Goal: Task Accomplishment & Management: Complete application form

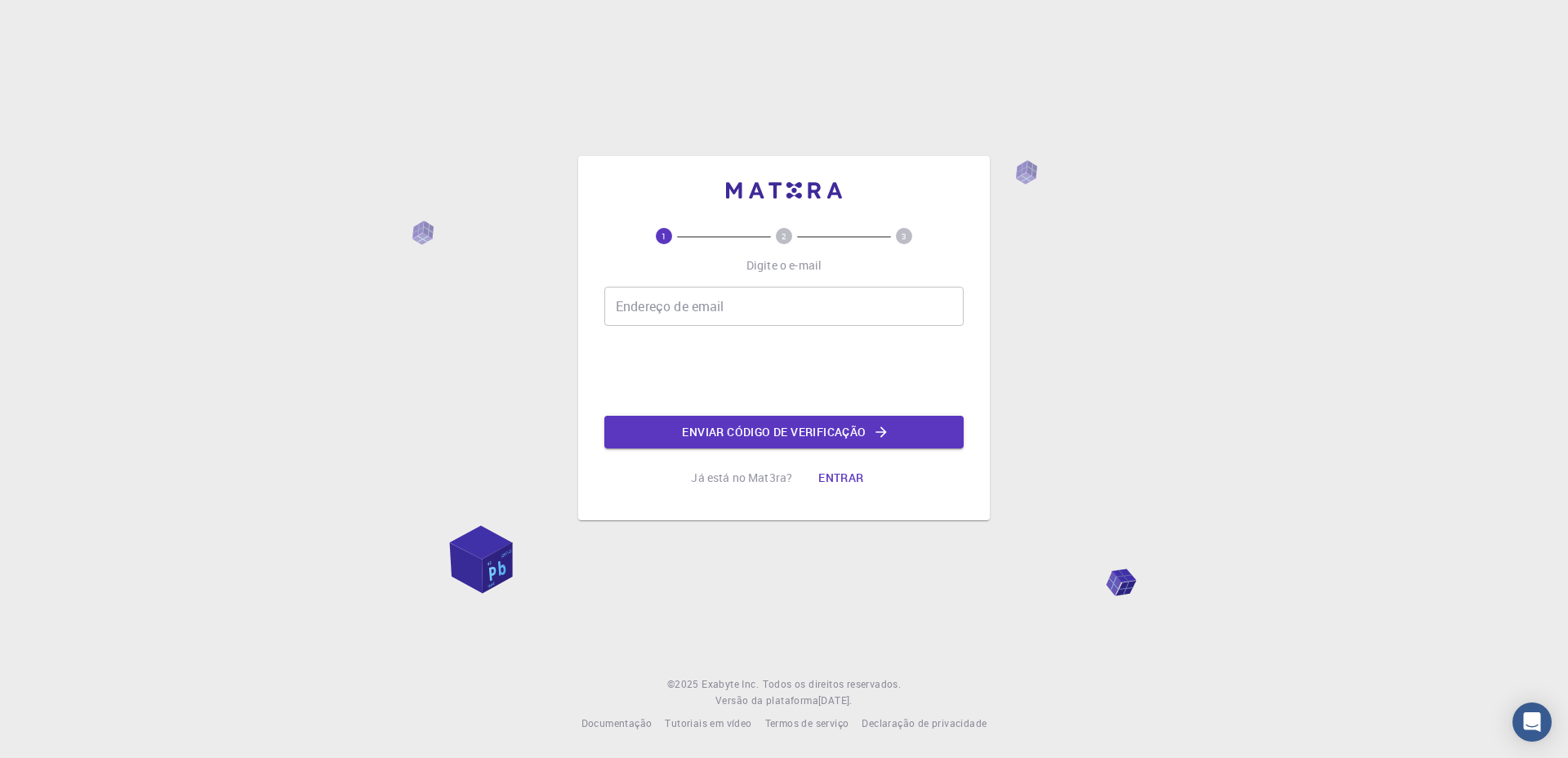
click at [734, 307] on input "Endereço de email" at bounding box center [784, 306] width 359 height 39
type input "[EMAIL_ADDRESS][DOMAIN_NAME]"
drag, startPoint x: 844, startPoint y: 305, endPoint x: 619, endPoint y: 287, distance: 225.7
click at [619, 287] on div "Endereço de email [EMAIL_ADDRESS][DOMAIN_NAME] Endereço de email" at bounding box center [784, 306] width 359 height 39
click at [727, 305] on input "Endereço de email" at bounding box center [784, 306] width 359 height 39
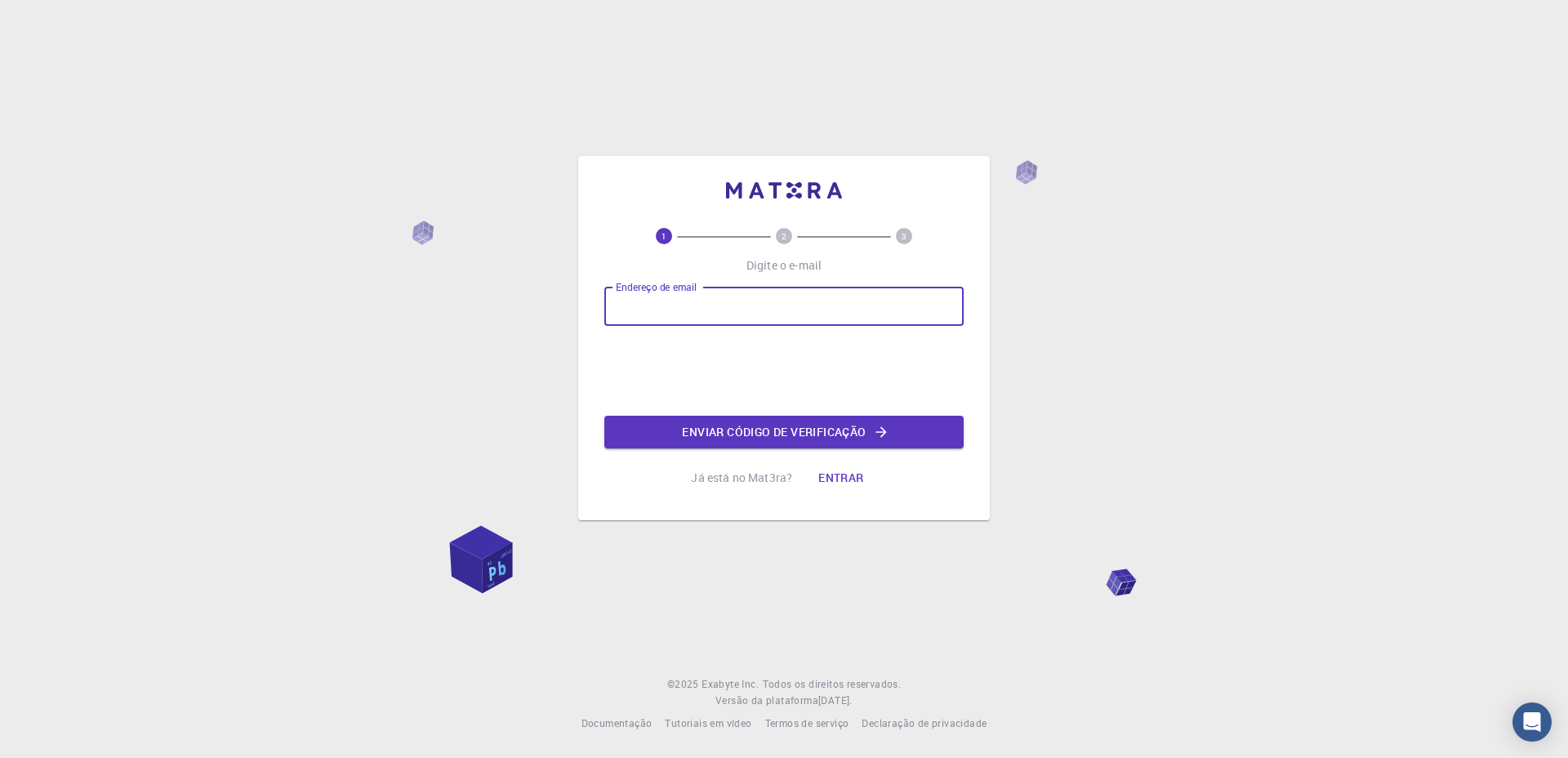
type input "[EMAIL_ADDRESS][DOMAIN_NAME]"
click at [725, 431] on font "Enviar código de verificação" at bounding box center [774, 432] width 184 height 16
